Goal: Transaction & Acquisition: Purchase product/service

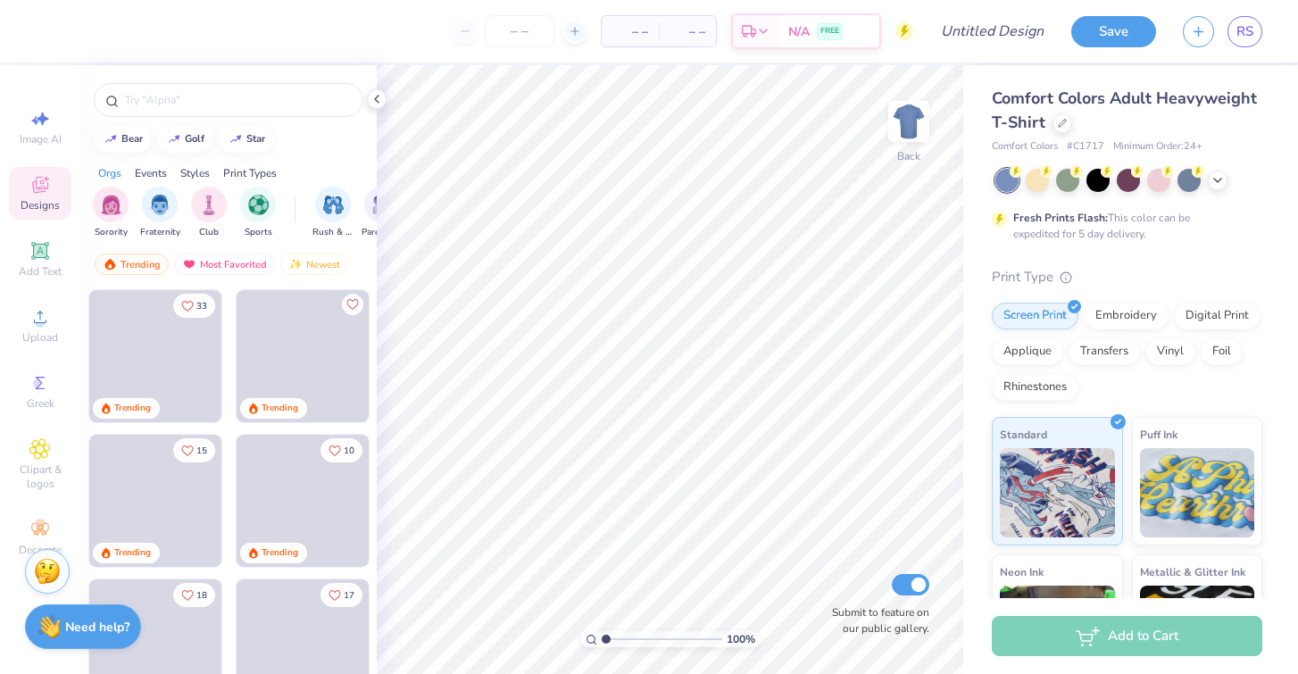
drag, startPoint x: 0, startPoint y: 0, endPoint x: 1281, endPoint y: 113, distance: 1285.7
click at [1281, 113] on div "Comfort Colors Adult Heavyweight T-Shirt Comfort Colors # C1717 Minimum Order: …" at bounding box center [1130, 442] width 335 height 755
click at [1249, 36] on span "RS" at bounding box center [1244, 31] width 17 height 21
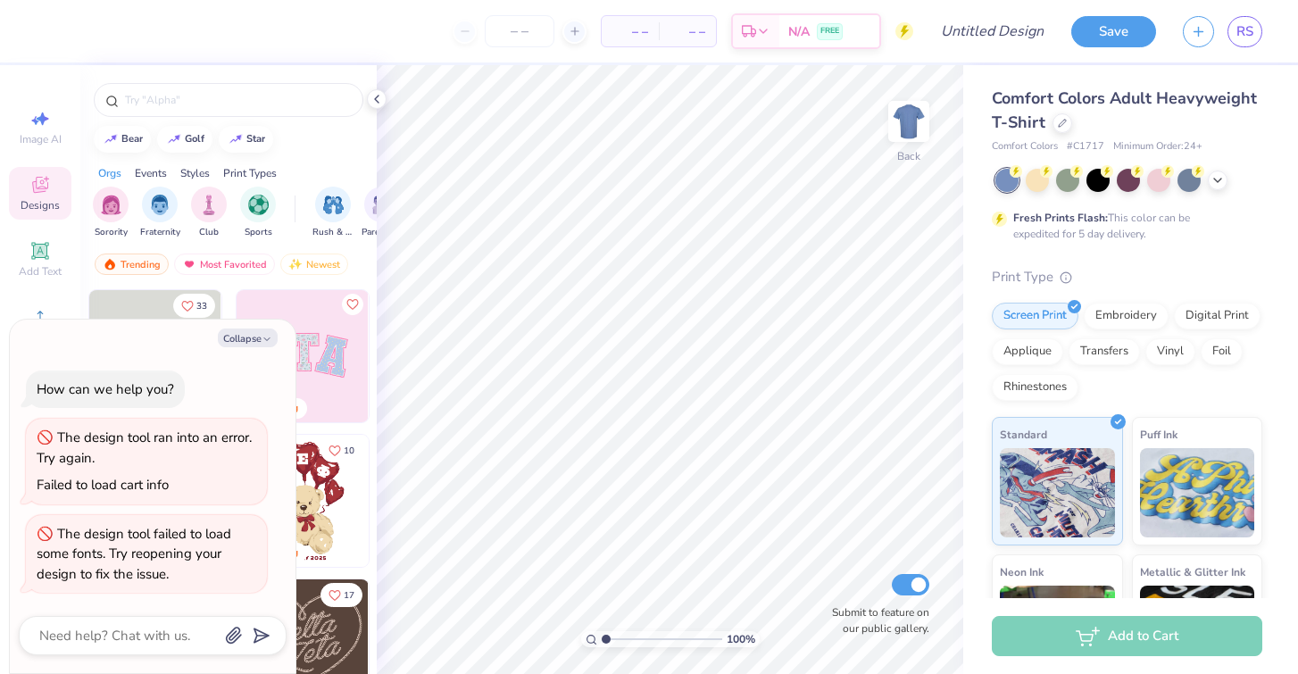
type textarea "x"
